Goal: Task Accomplishment & Management: Manage account settings

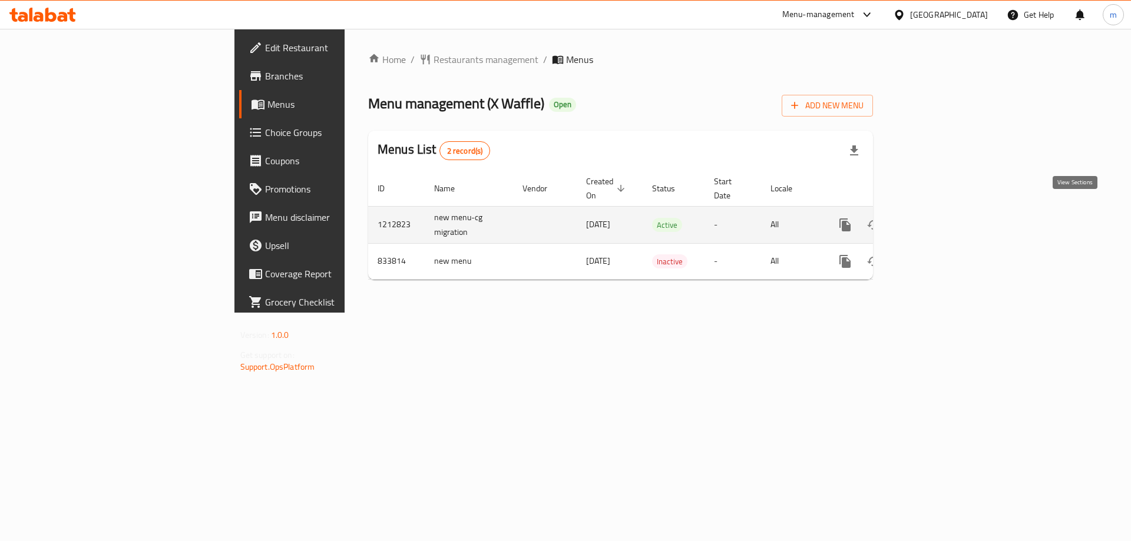
click at [937, 218] on icon "enhanced table" at bounding box center [930, 225] width 14 height 14
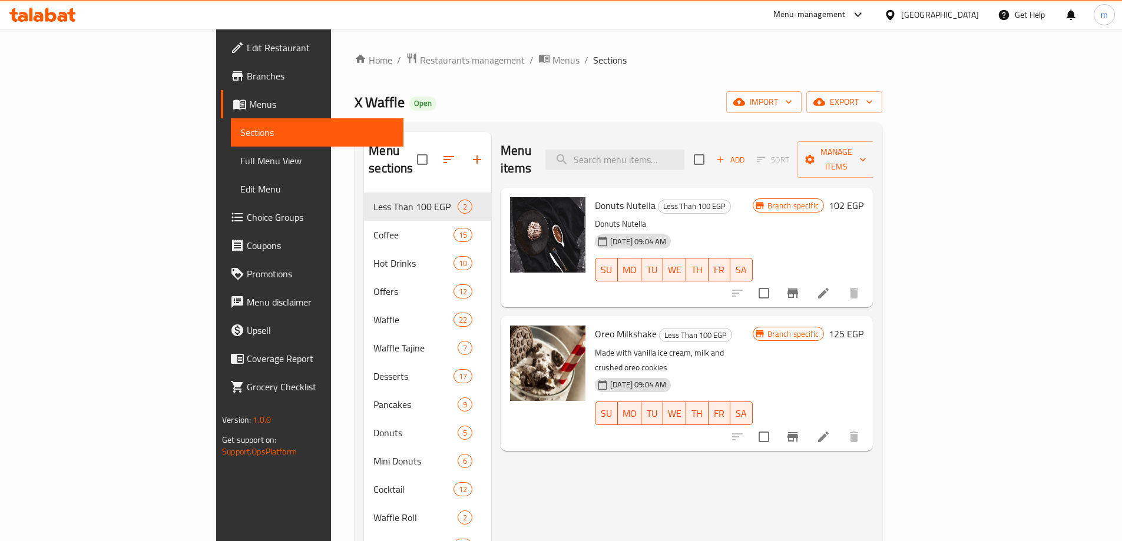
click at [247, 210] on span "Choice Groups" at bounding box center [320, 217] width 147 height 14
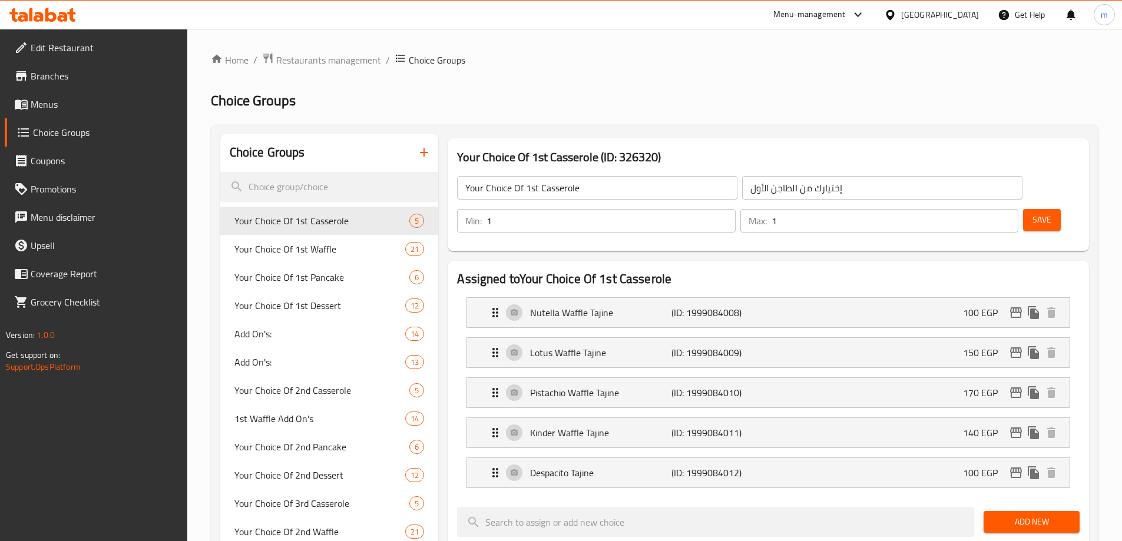
click at [577, 186] on input "Your Choice Of 1st Casserole" at bounding box center [597, 188] width 280 height 24
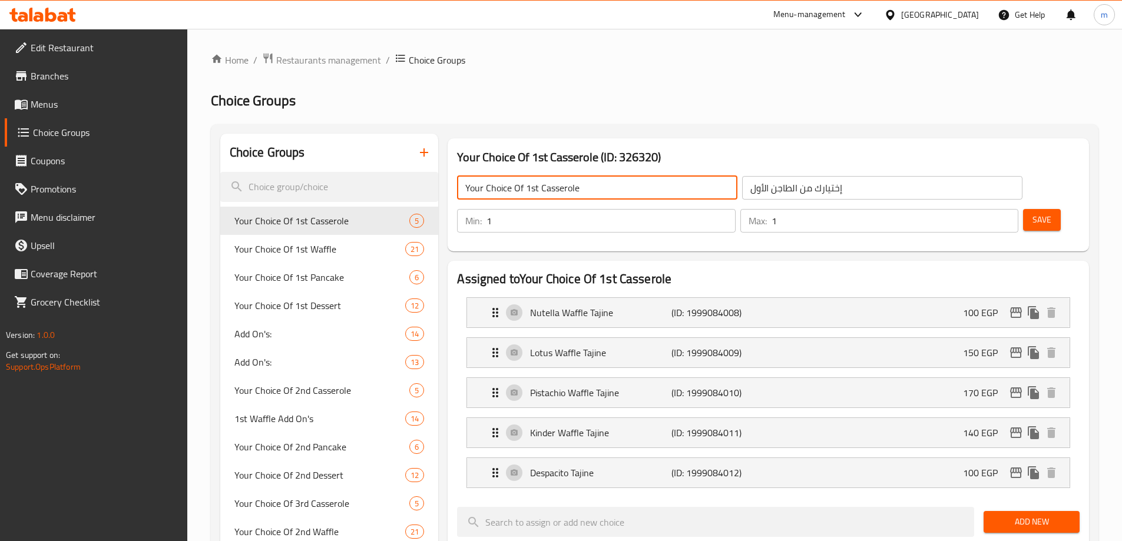
click at [612, 176] on input "Your Choice Of 1st Casserole" at bounding box center [597, 188] width 280 height 24
click at [627, 94] on h2 "Choice Groups" at bounding box center [655, 100] width 888 height 19
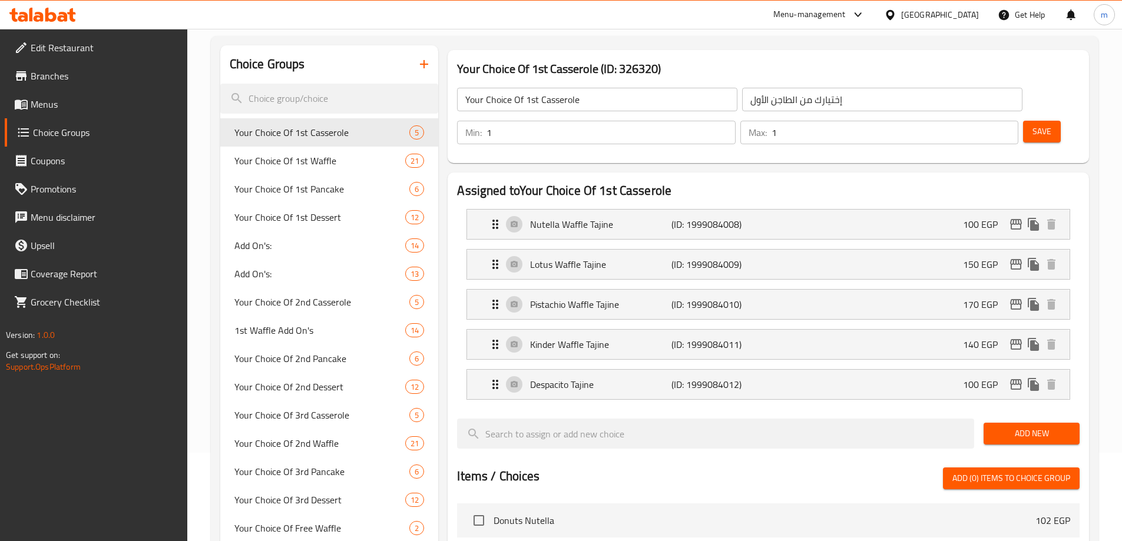
scroll to position [118, 0]
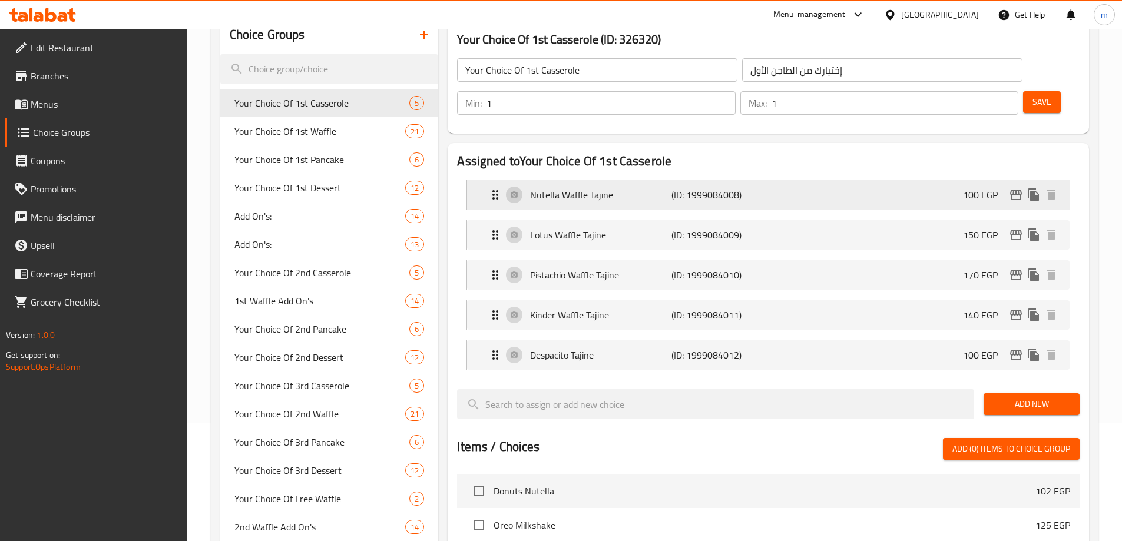
click at [647, 180] on div "Nutella Waffle Tajine (ID: 1999084008) 100 EGP" at bounding box center [771, 194] width 567 height 29
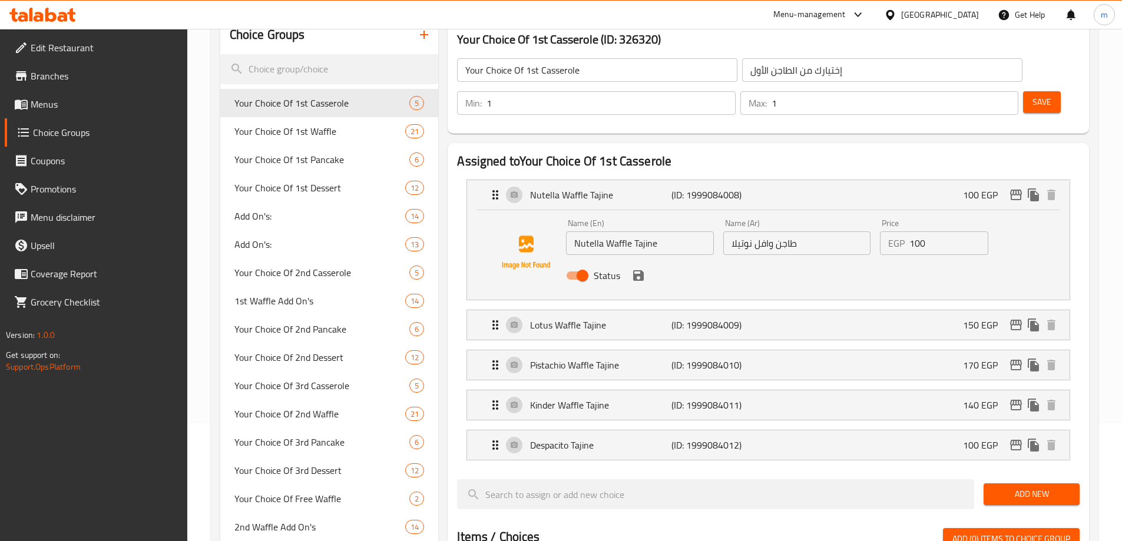
click at [880, 260] on div "Status" at bounding box center [797, 276] width 471 height 32
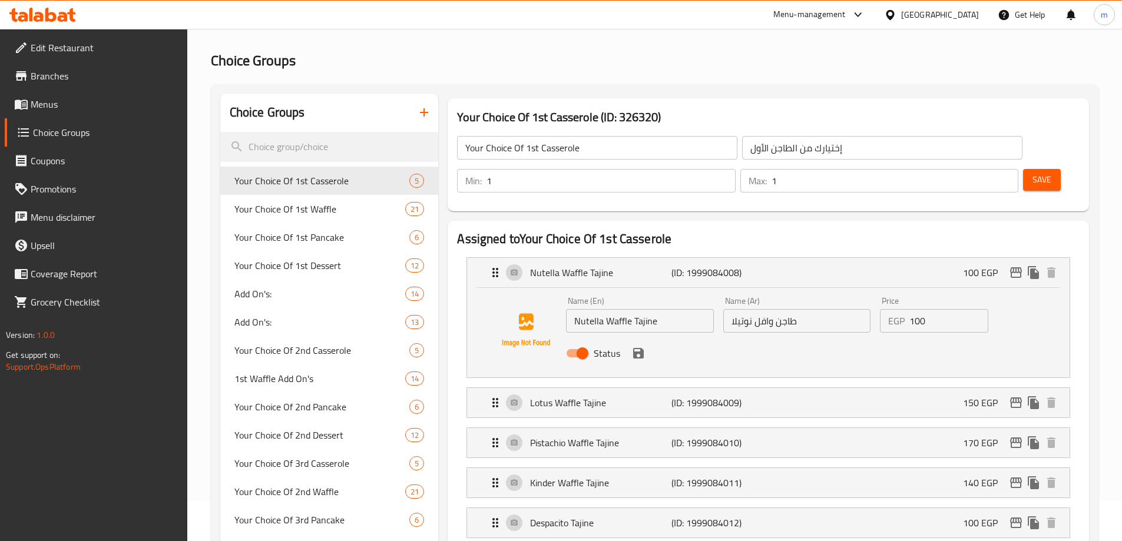
scroll to position [0, 0]
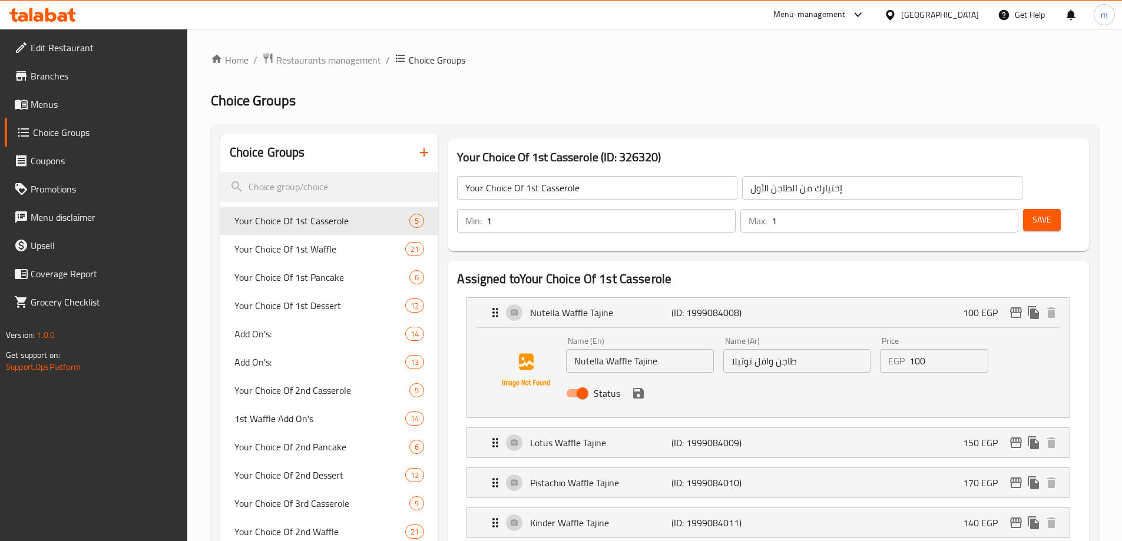
click at [773, 270] on h2 "Assigned to Your Choice Of 1st Casserole" at bounding box center [768, 279] width 623 height 18
click at [1073, 361] on li "Nutella Waffle Tajine (ID: 1999084008) 100 EGP Name (En) Nutella Waffle Tajine …" at bounding box center [768, 358] width 623 height 130
click at [996, 378] on div "Status" at bounding box center [797, 394] width 471 height 32
click at [643, 288] on nav "Nutella Waffle Tajine (ID: 1999084008) 100 EGP Name (En) Nutella Waffle Tajine …" at bounding box center [768, 438] width 623 height 300
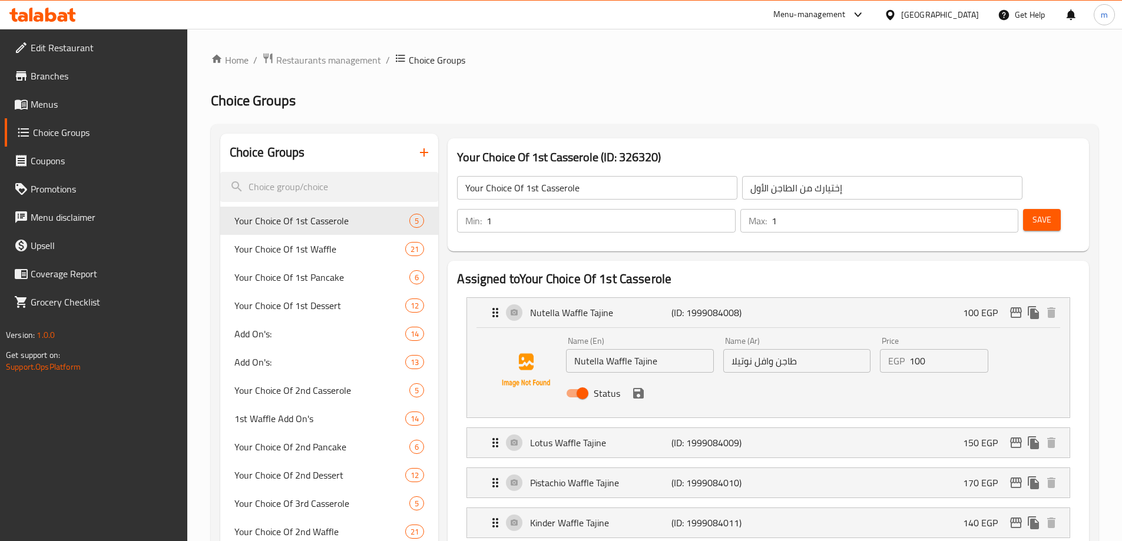
click at [643, 288] on nav "Nutella Waffle Tajine (ID: 1999084008) 100 EGP Name (En) Nutella Waffle Tajine …" at bounding box center [768, 438] width 623 height 300
click at [652, 270] on h2 "Assigned to Your Choice Of 1st Casserole" at bounding box center [768, 279] width 623 height 18
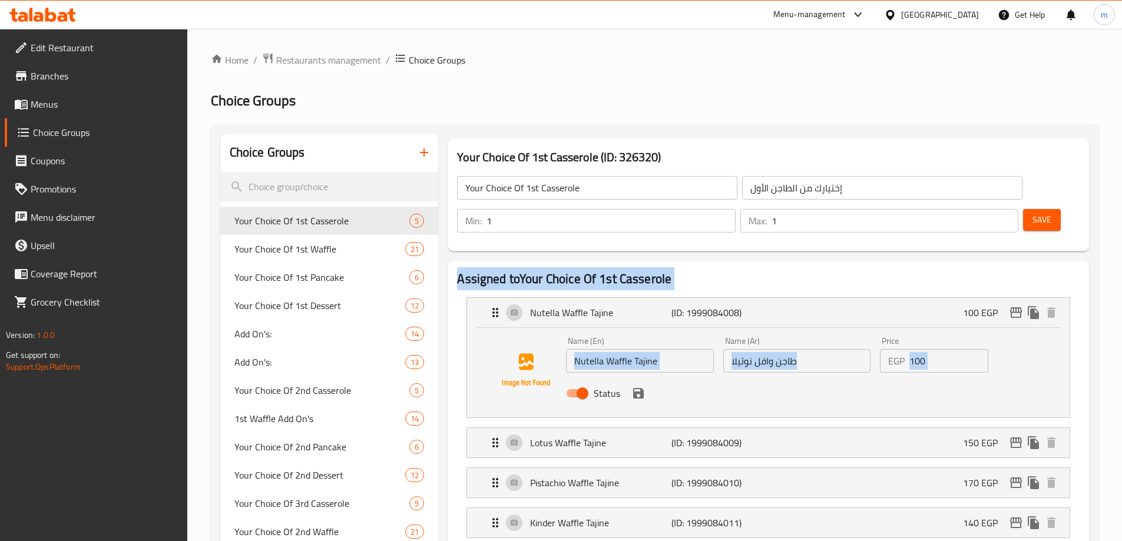
click at [652, 270] on h2 "Assigned to Your Choice Of 1st Casserole" at bounding box center [768, 279] width 623 height 18
click at [748, 270] on h2 "Assigned to Your Choice Of 1st Casserole" at bounding box center [768, 279] width 623 height 18
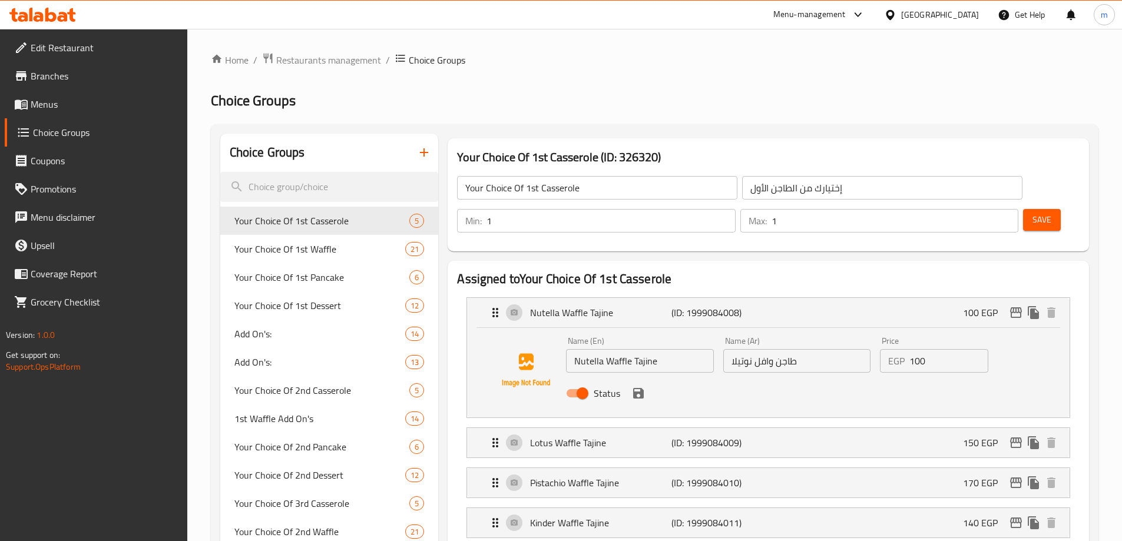
click at [305, 53] on span "Restaurants management" at bounding box center [328, 60] width 105 height 14
